Goal: Task Accomplishment & Management: Use online tool/utility

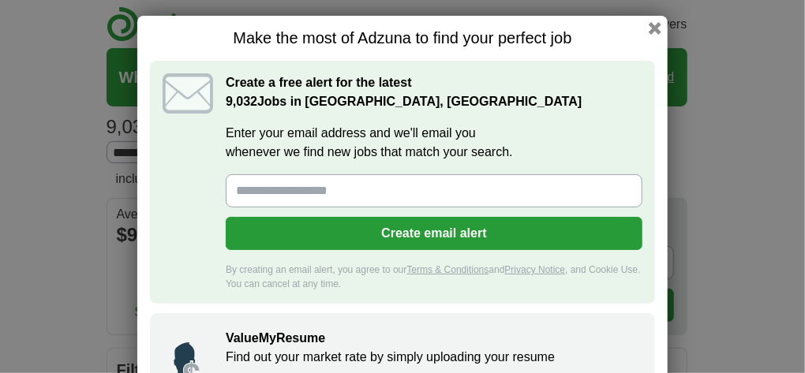
click at [341, 191] on input "Enter your email address and we'll email you whenever we find new jobs that mat…" at bounding box center [434, 190] width 417 height 33
type input "**********"
click at [407, 232] on button "Create email alert" at bounding box center [434, 233] width 417 height 33
click at [416, 230] on button "Create email alert" at bounding box center [434, 233] width 417 height 33
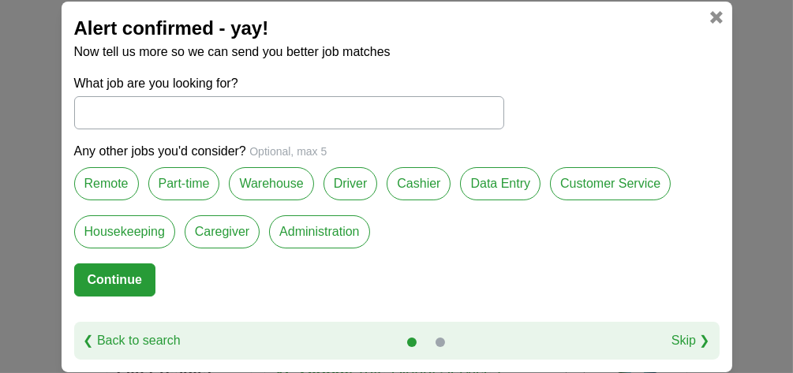
click at [317, 235] on label "Administration" at bounding box center [319, 231] width 100 height 33
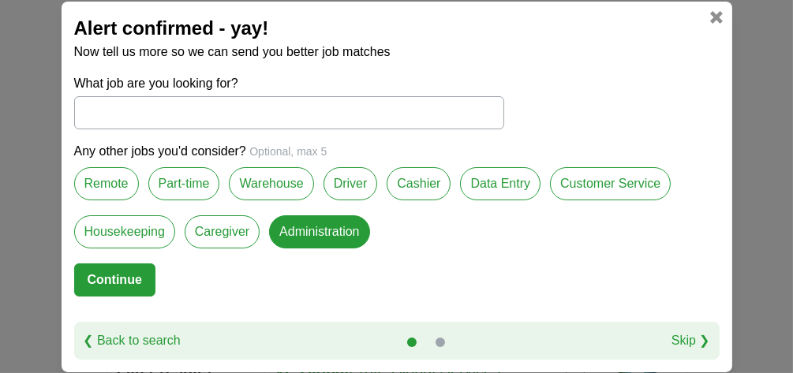
click at [107, 187] on label "Remote" at bounding box center [106, 183] width 65 height 33
click at [106, 272] on button "Continue" at bounding box center [114, 280] width 81 height 33
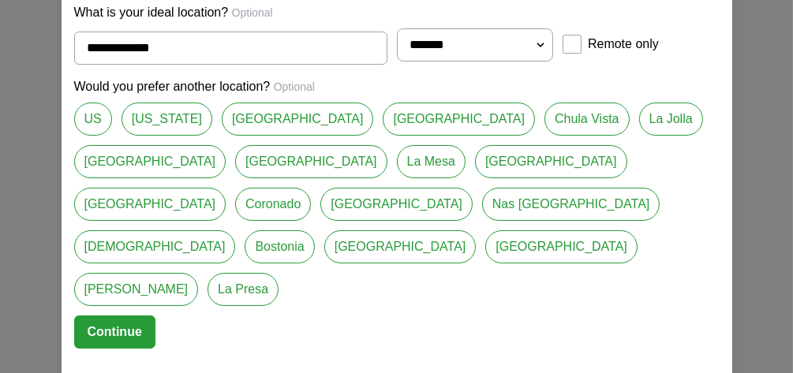
click at [227, 145] on link "[GEOGRAPHIC_DATA]" at bounding box center [150, 161] width 152 height 33
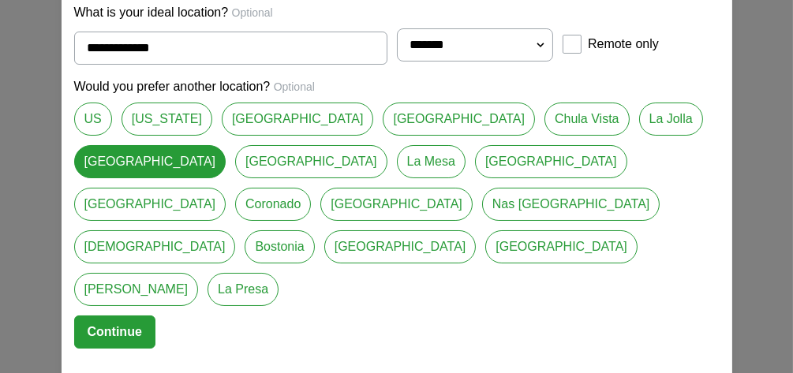
click at [152, 136] on link "[US_STATE]" at bounding box center [167, 119] width 91 height 33
type input "**********"
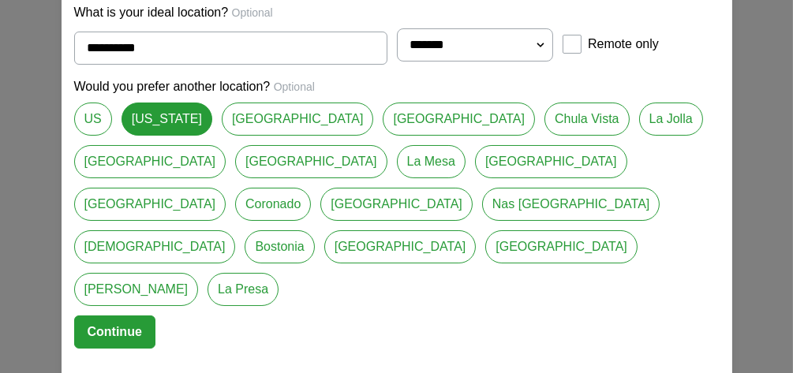
click at [109, 316] on button "Continue" at bounding box center [114, 332] width 81 height 33
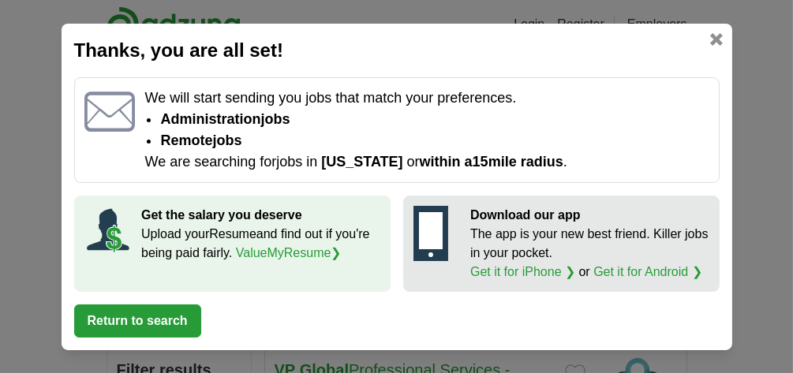
click at [127, 313] on button "Return to search" at bounding box center [137, 321] width 127 height 33
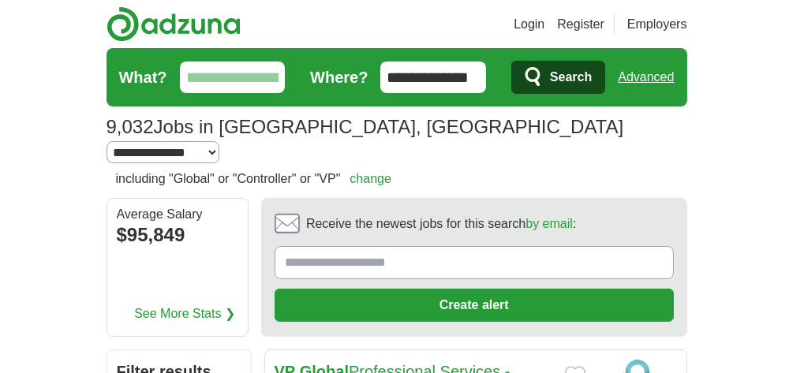
click at [428, 246] on input "Receive the newest jobs for this search by email :" at bounding box center [474, 262] width 399 height 33
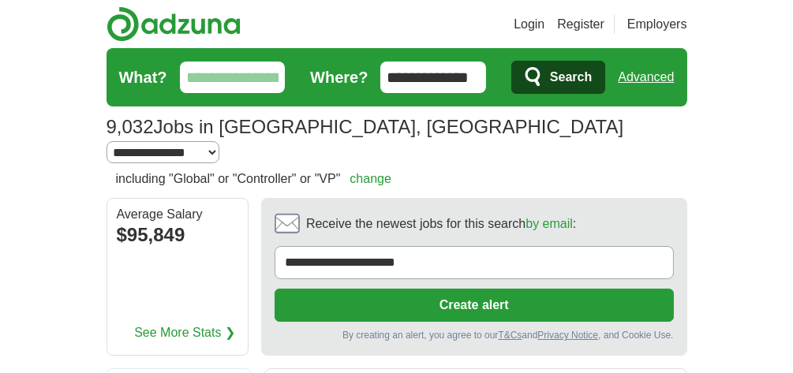
type input "**********"
click at [500, 289] on button "Create alert" at bounding box center [474, 305] width 399 height 33
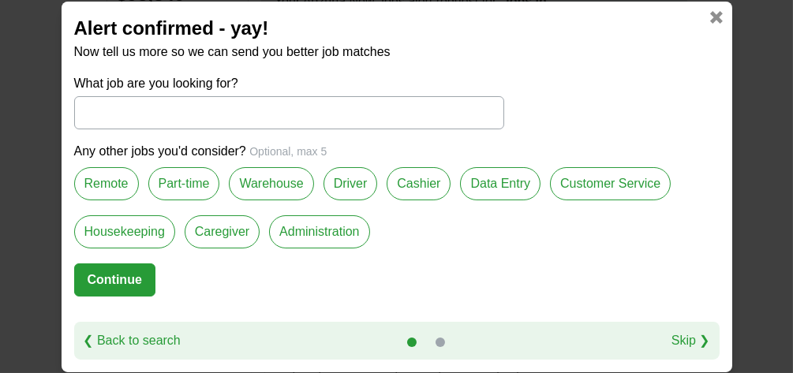
scroll to position [308, 0]
click at [342, 230] on label "Administration" at bounding box center [319, 231] width 100 height 33
click at [106, 182] on label "Remote" at bounding box center [106, 183] width 65 height 33
click at [288, 229] on label "Administration" at bounding box center [319, 231] width 100 height 33
click at [110, 273] on button "Continue" at bounding box center [114, 280] width 81 height 33
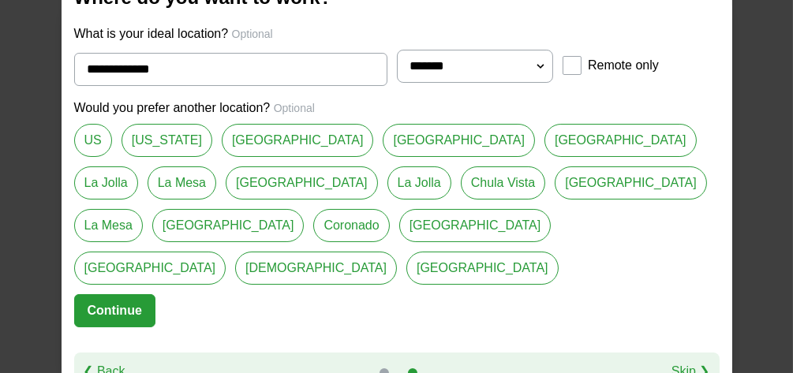
click at [147, 152] on link "[US_STATE]" at bounding box center [167, 140] width 91 height 33
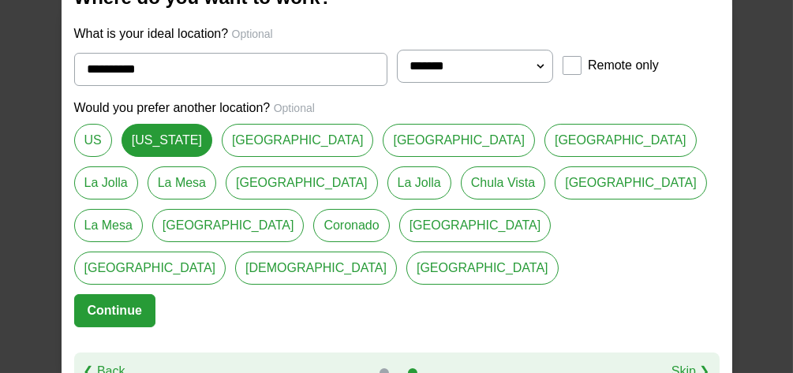
click at [545, 157] on link "[GEOGRAPHIC_DATA]" at bounding box center [621, 140] width 152 height 33
type input "**********"
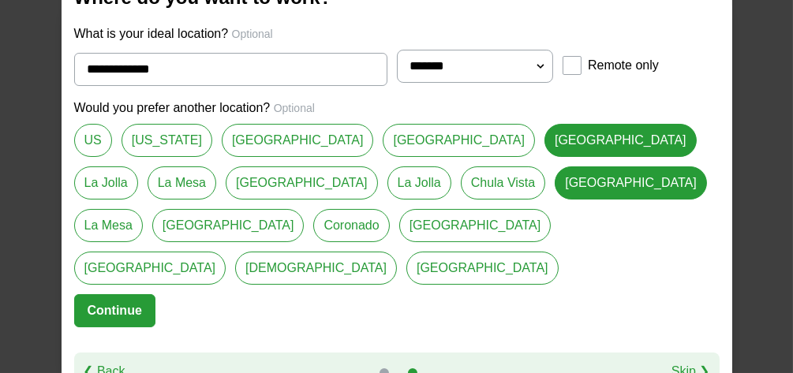
click at [112, 294] on button "Continue" at bounding box center [114, 310] width 81 height 33
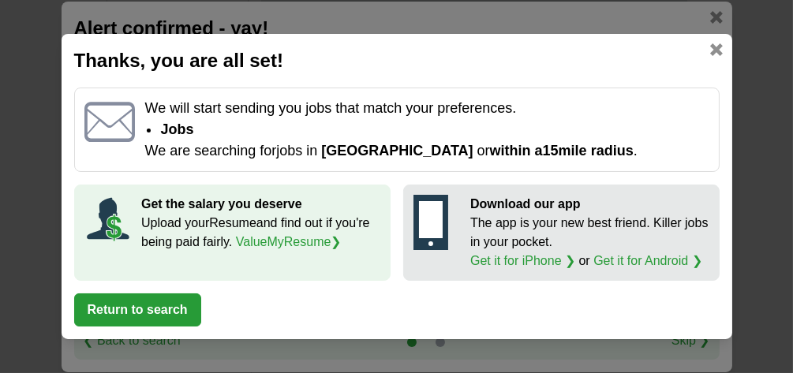
click at [140, 305] on button "Return to search" at bounding box center [137, 310] width 127 height 33
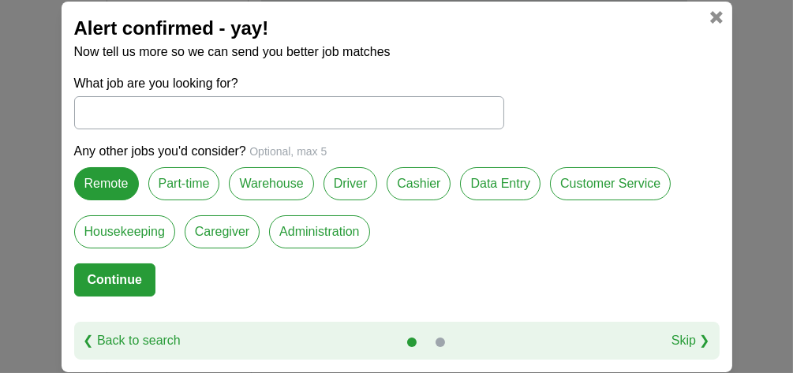
click at [325, 231] on label "Administration" at bounding box center [319, 231] width 100 height 33
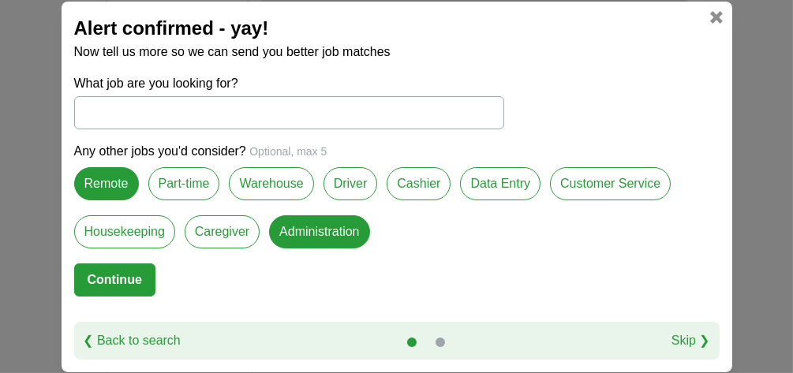
click at [114, 275] on button "Continue" at bounding box center [114, 280] width 81 height 33
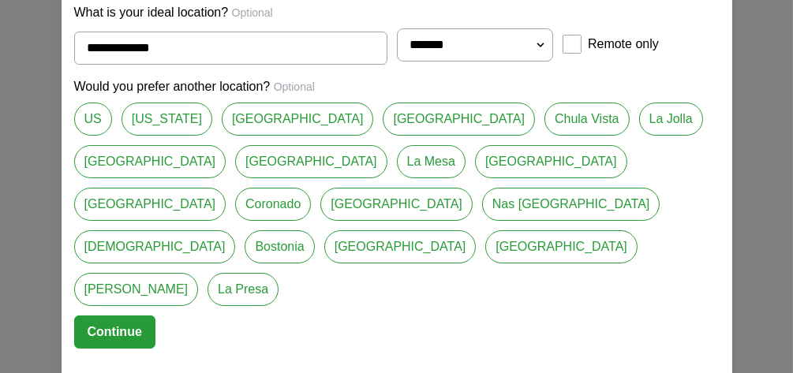
click at [102, 316] on button "Continue" at bounding box center [114, 332] width 81 height 33
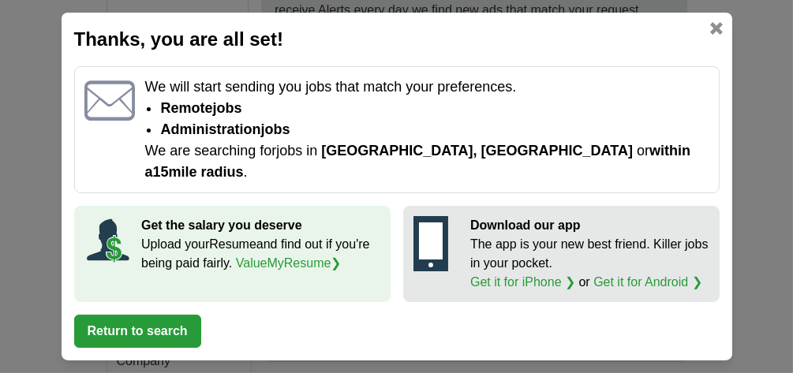
click at [151, 320] on button "Return to search" at bounding box center [137, 331] width 127 height 33
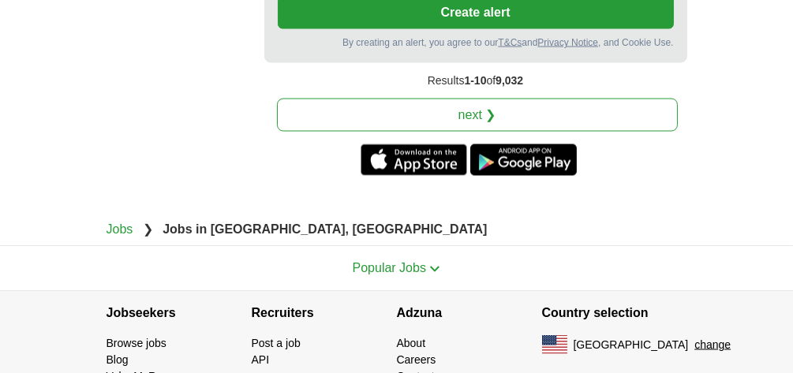
scroll to position [3781, 0]
